Goal: Task Accomplishment & Management: Manage account settings

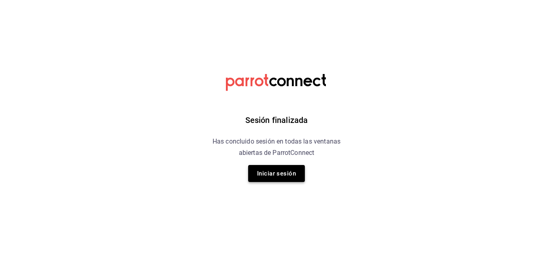
click at [292, 166] on button "Iniciar sesión" at bounding box center [276, 173] width 57 height 17
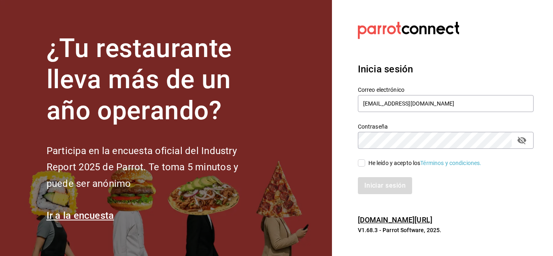
click at [363, 161] on input "He leído y acepto los Términos y condiciones." at bounding box center [361, 163] width 7 height 7
checkbox input "true"
click at [377, 183] on button "Iniciar sesión" at bounding box center [385, 185] width 55 height 17
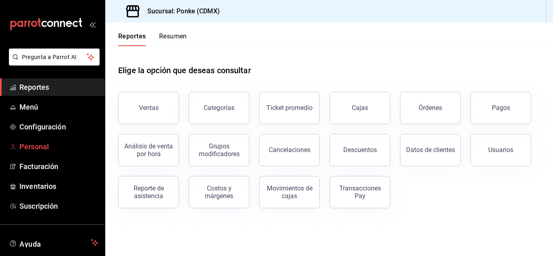
click at [29, 151] on span "Personal" at bounding box center [58, 146] width 79 height 11
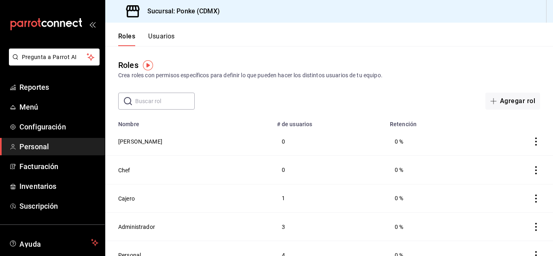
click at [169, 36] on button "Usuarios" at bounding box center [161, 39] width 27 height 14
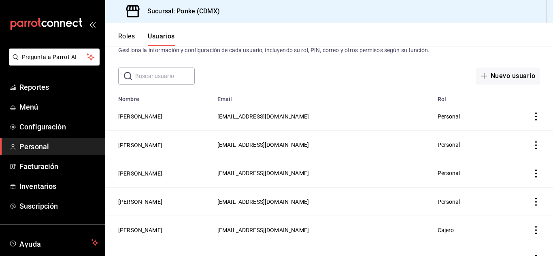
scroll to position [124, 0]
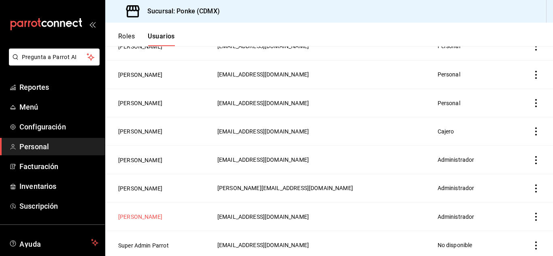
click at [140, 213] on button "María Del Bosque" at bounding box center [140, 217] width 44 height 8
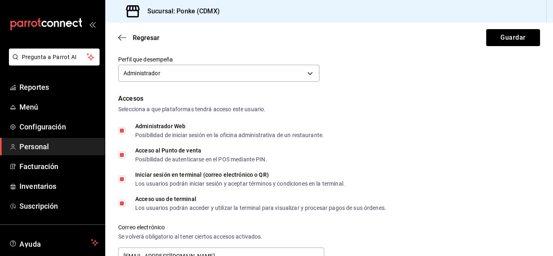
scroll to position [256, 0]
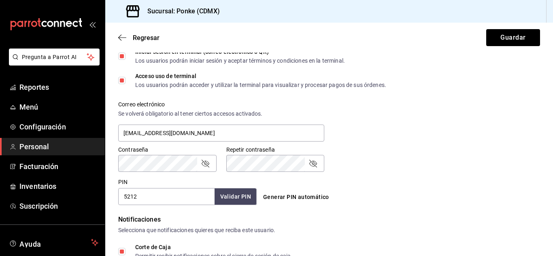
click at [165, 197] on input "5212" at bounding box center [166, 196] width 96 height 17
type input "5"
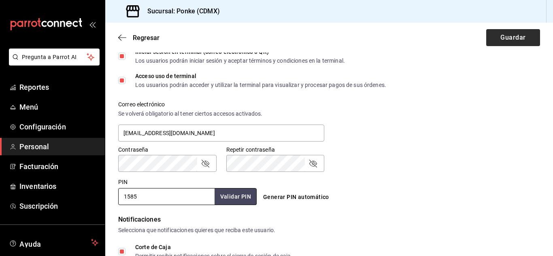
type input "1585"
click at [503, 36] on button "Guardar" at bounding box center [513, 37] width 54 height 17
